Goal: Navigation & Orientation: Find specific page/section

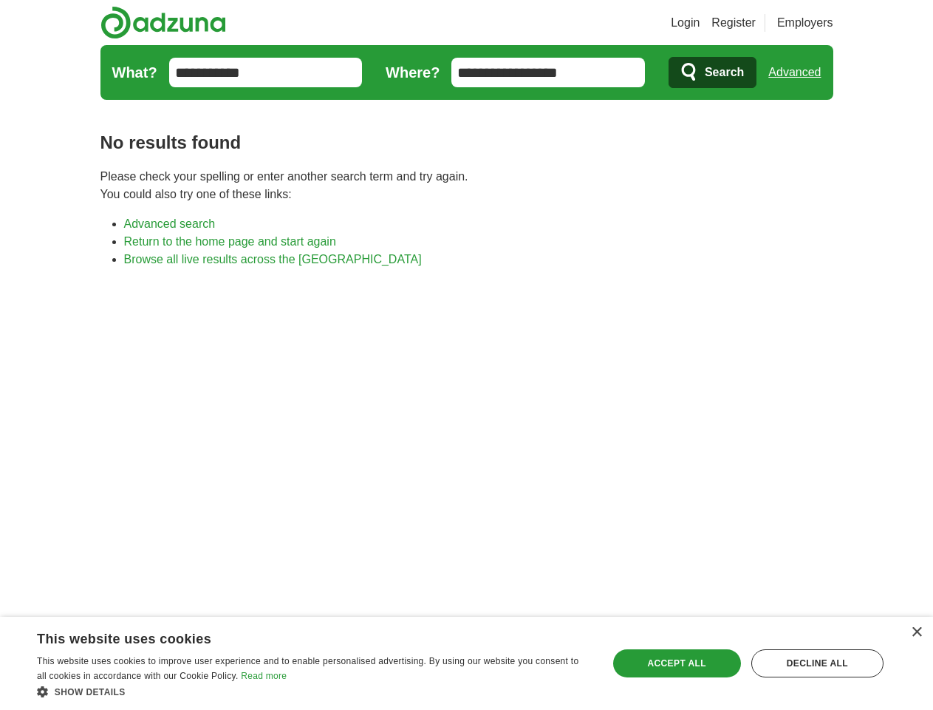
click at [700, 23] on link "Login" at bounding box center [685, 23] width 29 height 18
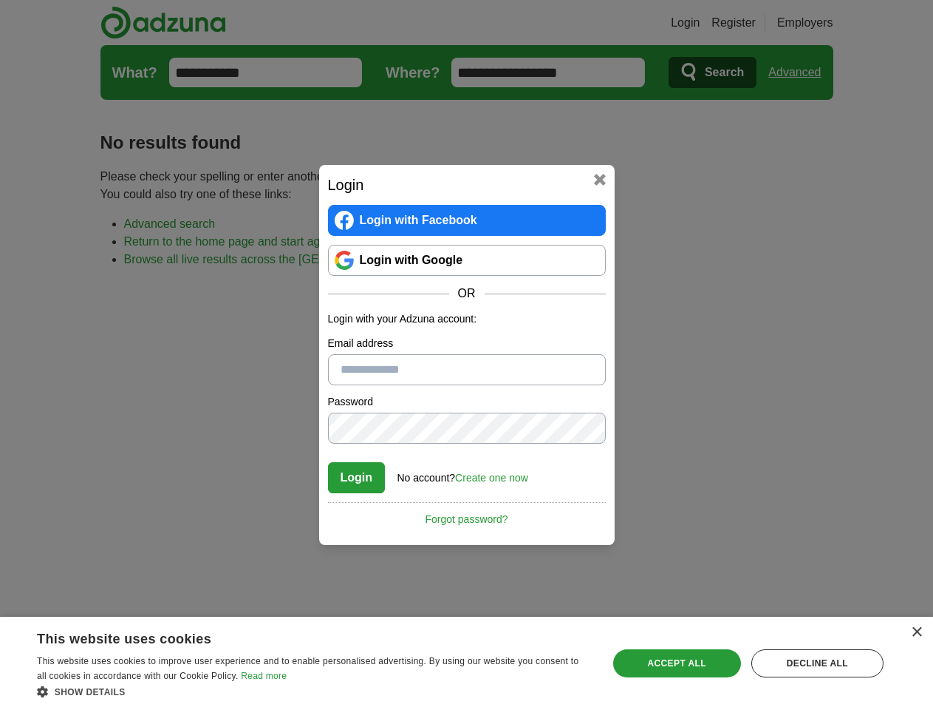
click at [823, 23] on div "Login Login with Facebook Login with Google OR Login with your Adzuna account: …" at bounding box center [466, 355] width 933 height 710
click at [800, 72] on div "Login Login with Facebook Login with Google OR Login with your Adzuna account: …" at bounding box center [466, 355] width 933 height 710
click at [916, 632] on div "×" at bounding box center [916, 632] width 11 height 11
click at [313, 691] on div "Login Login with Facebook Login with Google OR Login with your Adzuna account: …" at bounding box center [466, 355] width 933 height 710
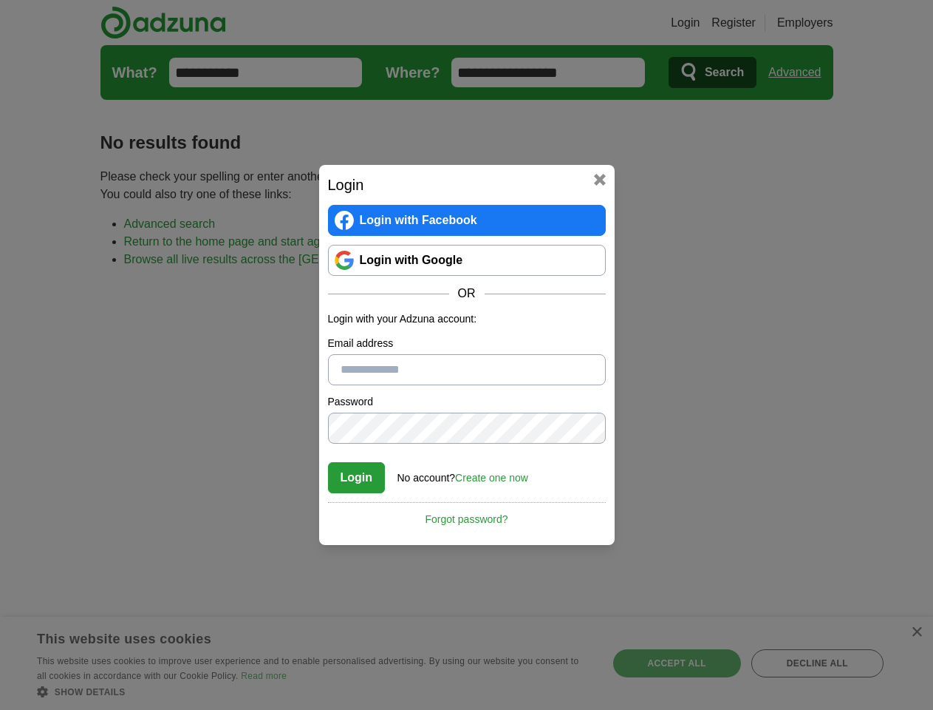
click at [677, 663] on div "Login Login with Facebook Login with Google OR Login with your Adzuna account: …" at bounding box center [466, 355] width 933 height 710
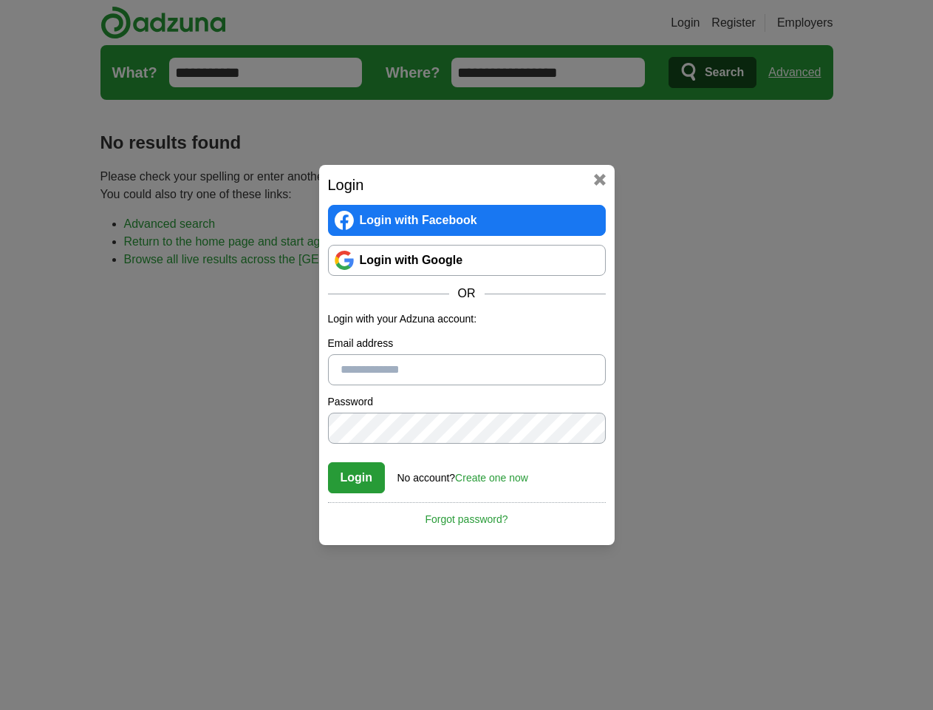
click at [817, 663] on div "Login Login with Facebook Login with Google OR Login with your Adzuna account: …" at bounding box center [466, 355] width 933 height 710
click at [46, 705] on div "Login Login with Facebook Login with Google OR Login with your Adzuna account: …" at bounding box center [466, 355] width 933 height 710
click at [200, 705] on div "Login Login with Facebook Login with Google OR Login with your Adzuna account: …" at bounding box center [466, 355] width 933 height 710
click at [318, 705] on div "Login Login with Facebook Login with Google OR Login with your Adzuna account: …" at bounding box center [466, 355] width 933 height 710
